Goal: Information Seeking & Learning: Learn about a topic

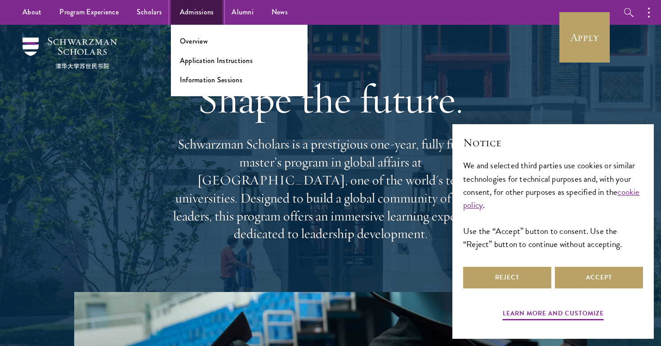
click at [185, 16] on link "Admissions" at bounding box center [197, 12] width 52 height 25
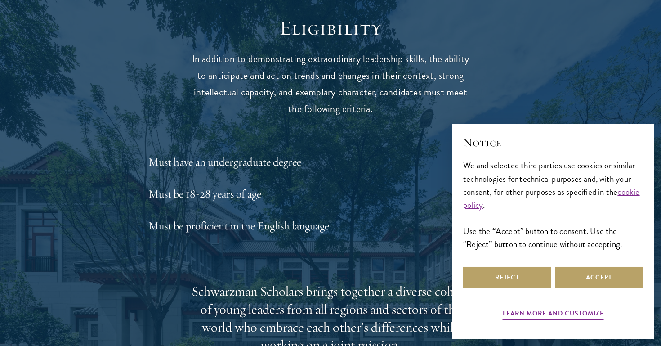
scroll to position [1189, 0]
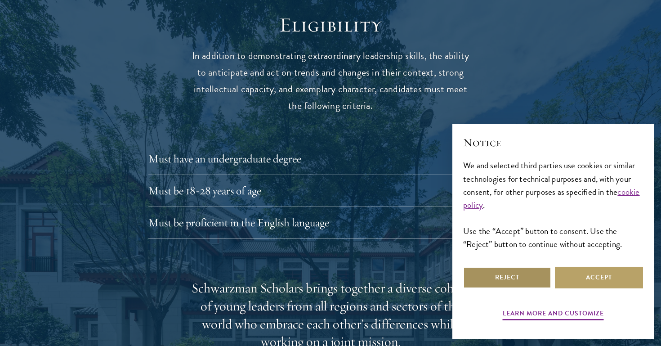
click at [531, 285] on button "Reject" at bounding box center [507, 278] width 88 height 22
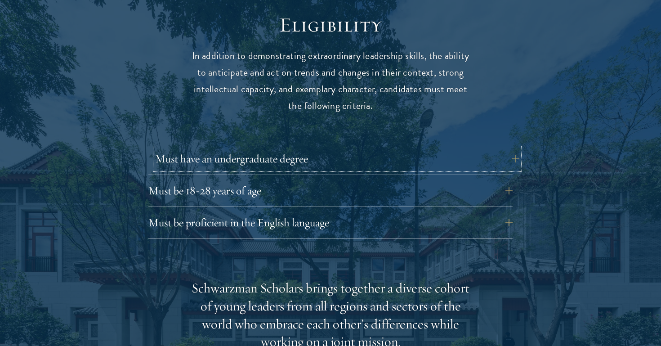
click at [513, 148] on button "Must have an undergraduate degree" at bounding box center [337, 159] width 364 height 22
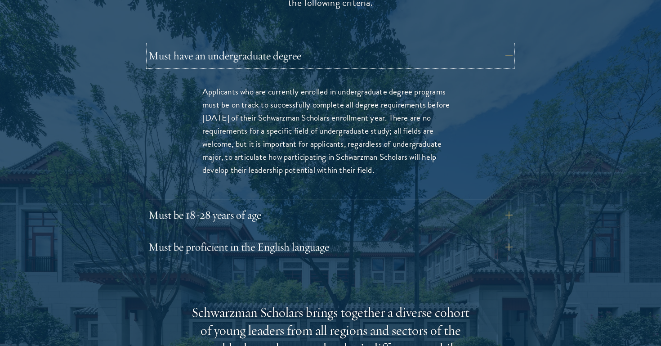
scroll to position [1296, 0]
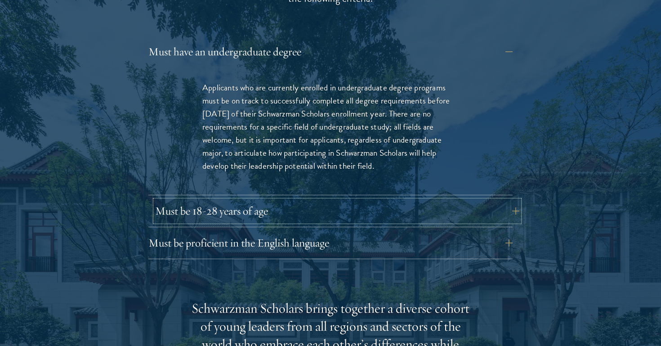
click at [508, 200] on button "Must be 18-28 years of age" at bounding box center [337, 211] width 364 height 22
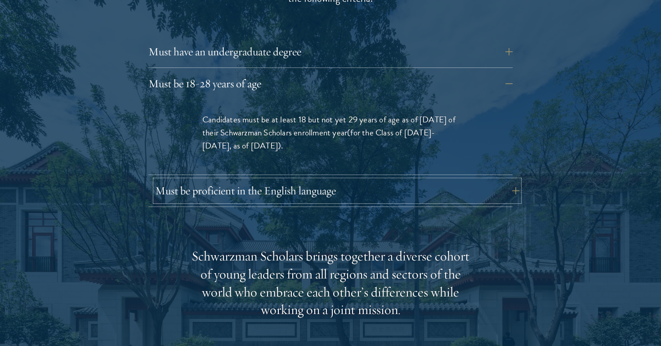
click at [505, 181] on button "Must be proficient in the English language" at bounding box center [337, 191] width 364 height 22
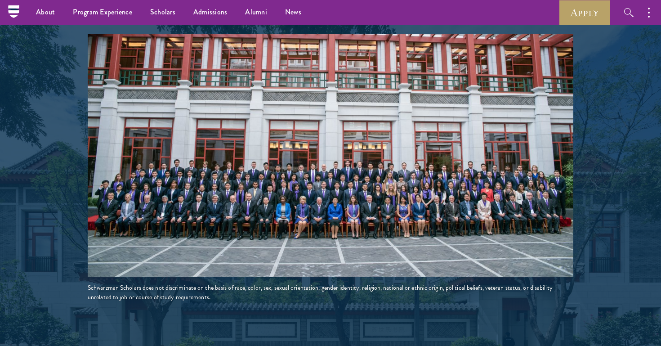
scroll to position [1795, 0]
